Goal: Find specific page/section: Find specific page/section

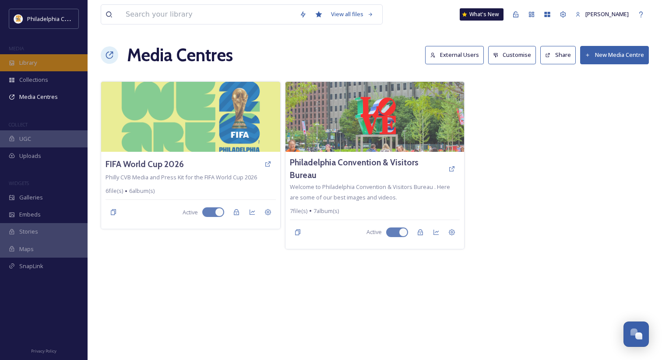
click at [48, 60] on div "Library" at bounding box center [44, 62] width 88 height 17
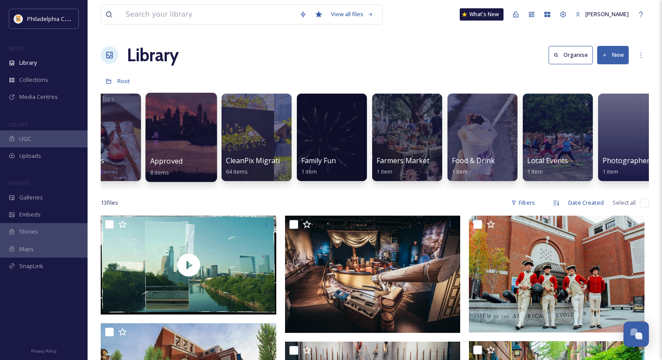
scroll to position [0, 280]
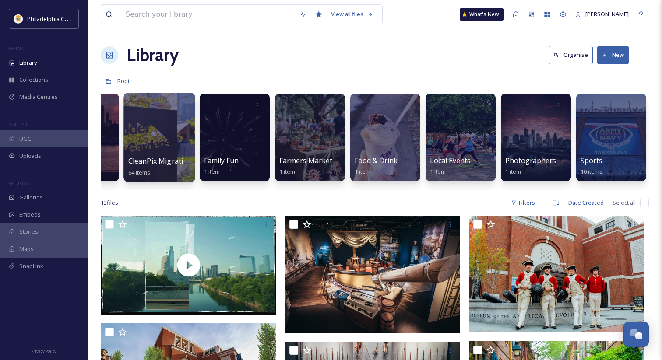
click at [169, 162] on span "CleanPix Migration" at bounding box center [160, 161] width 64 height 10
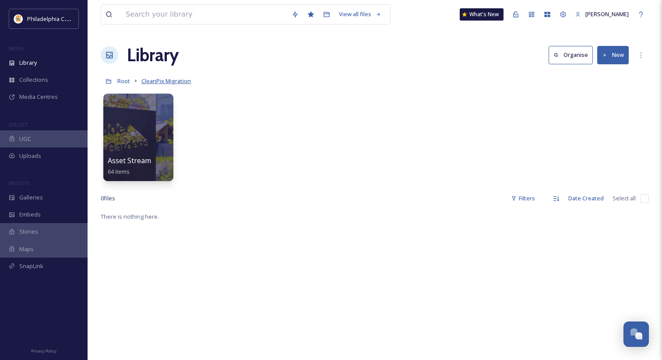
click at [170, 83] on span "CleanPix Migration" at bounding box center [165, 81] width 49 height 8
click at [177, 84] on span "CleanPix Migration" at bounding box center [165, 81] width 49 height 8
click at [172, 82] on span "CleanPix Migration" at bounding box center [165, 81] width 49 height 8
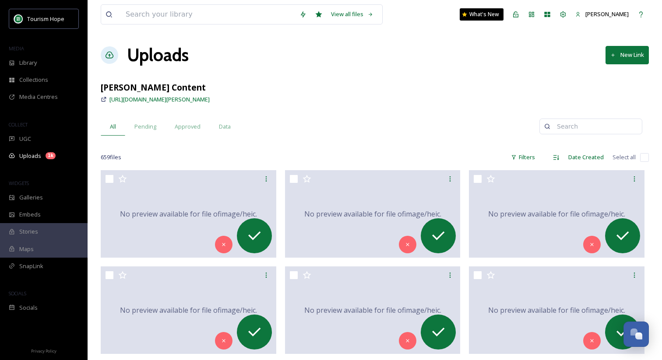
click at [400, 48] on div "Uploads New Link" at bounding box center [375, 55] width 548 height 26
